Goal: Navigation & Orientation: Go to known website

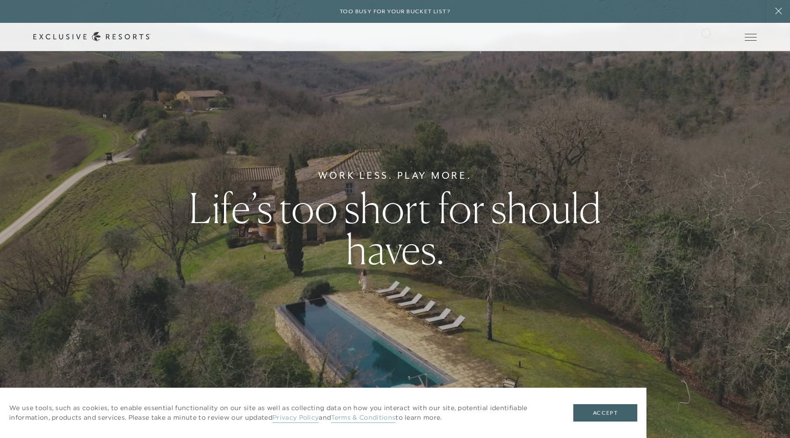
click at [706, 32] on div "Schedule a Meeting Get Started Visit home page Member Login Schedule a Meeting …" at bounding box center [394, 37] width 723 height 10
click at [0, 0] on link "Member Login" at bounding box center [0, 0] width 0 height 0
